Goal: Information Seeking & Learning: Learn about a topic

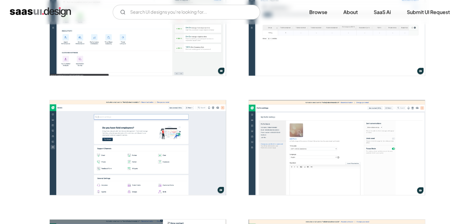
scroll to position [1228, 0]
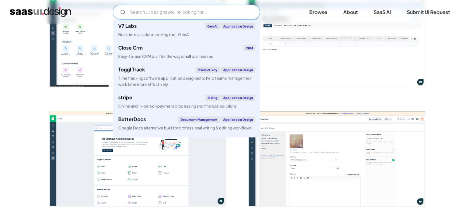
click at [195, 10] on input "Email Form" at bounding box center [186, 12] width 147 height 15
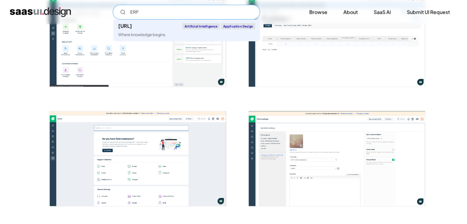
type input "ERP"
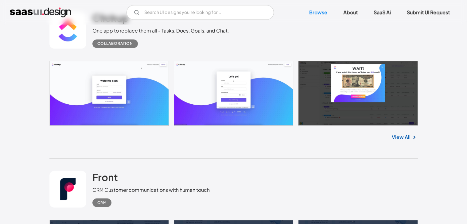
scroll to position [5772, 0]
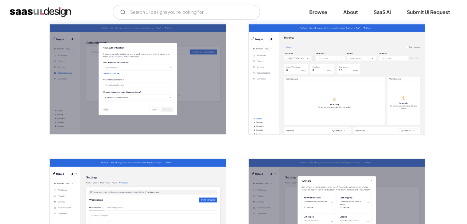
scroll to position [1412, 0]
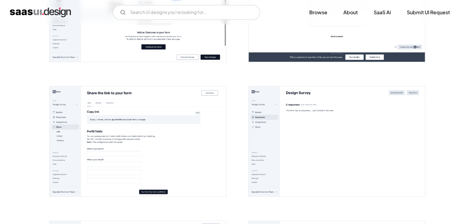
scroll to position [798, 0]
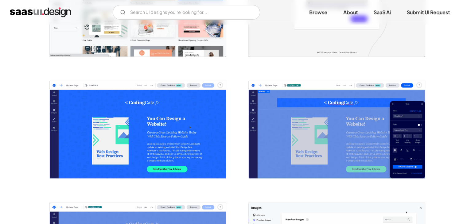
scroll to position [645, 0]
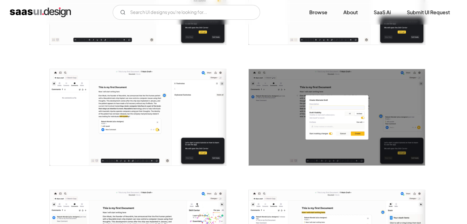
scroll to position [522, 0]
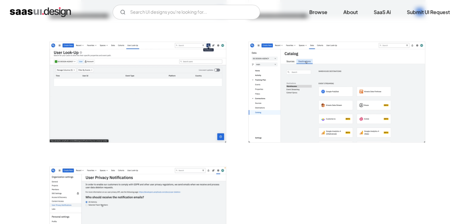
scroll to position [1535, 0]
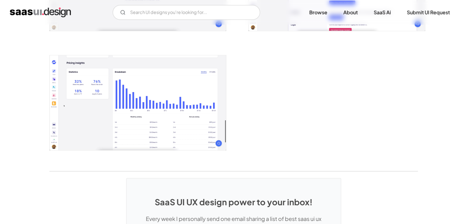
scroll to position [1167, 0]
